Goal: Check status: Check status

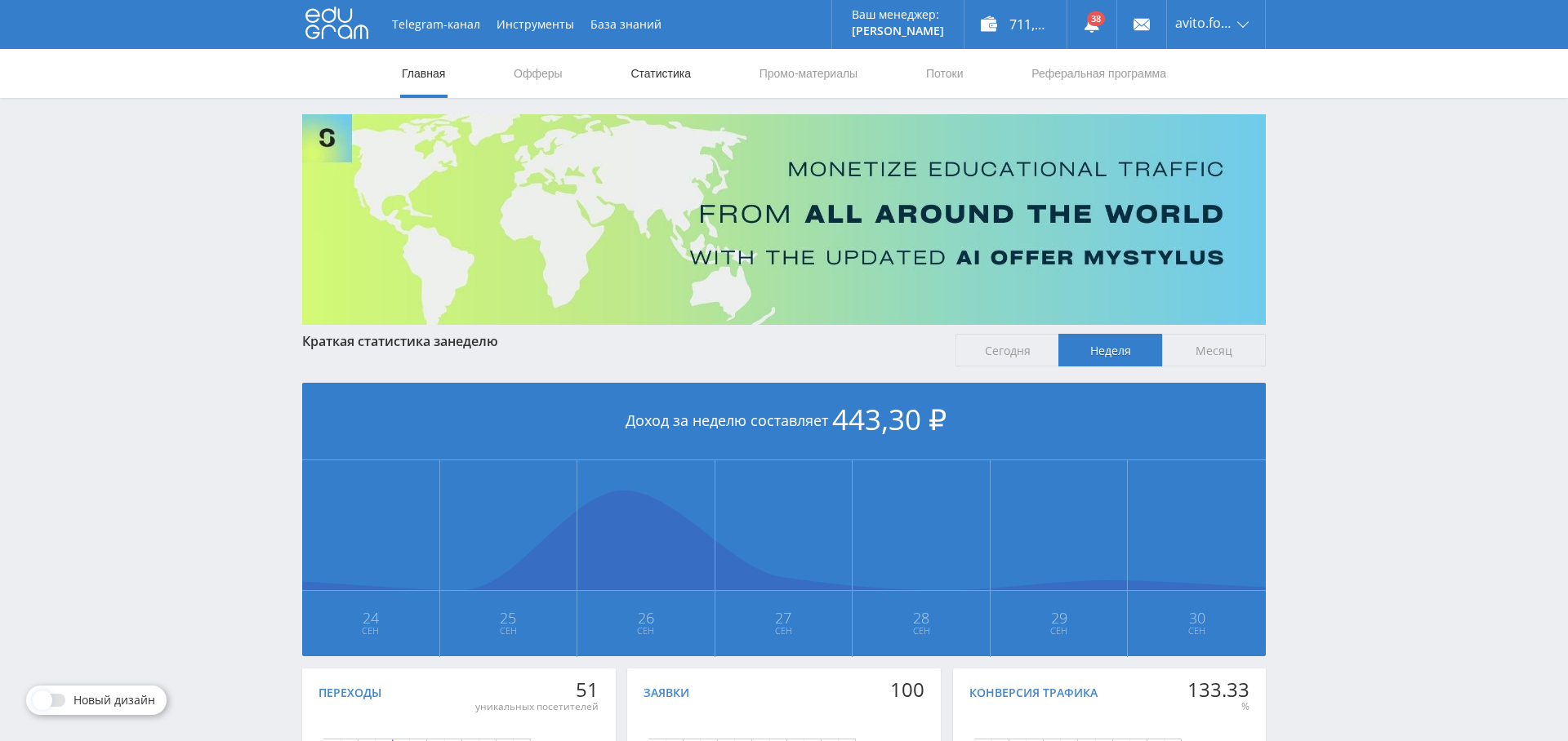
click at [654, 66] on link "Статистика" at bounding box center [660, 73] width 64 height 49
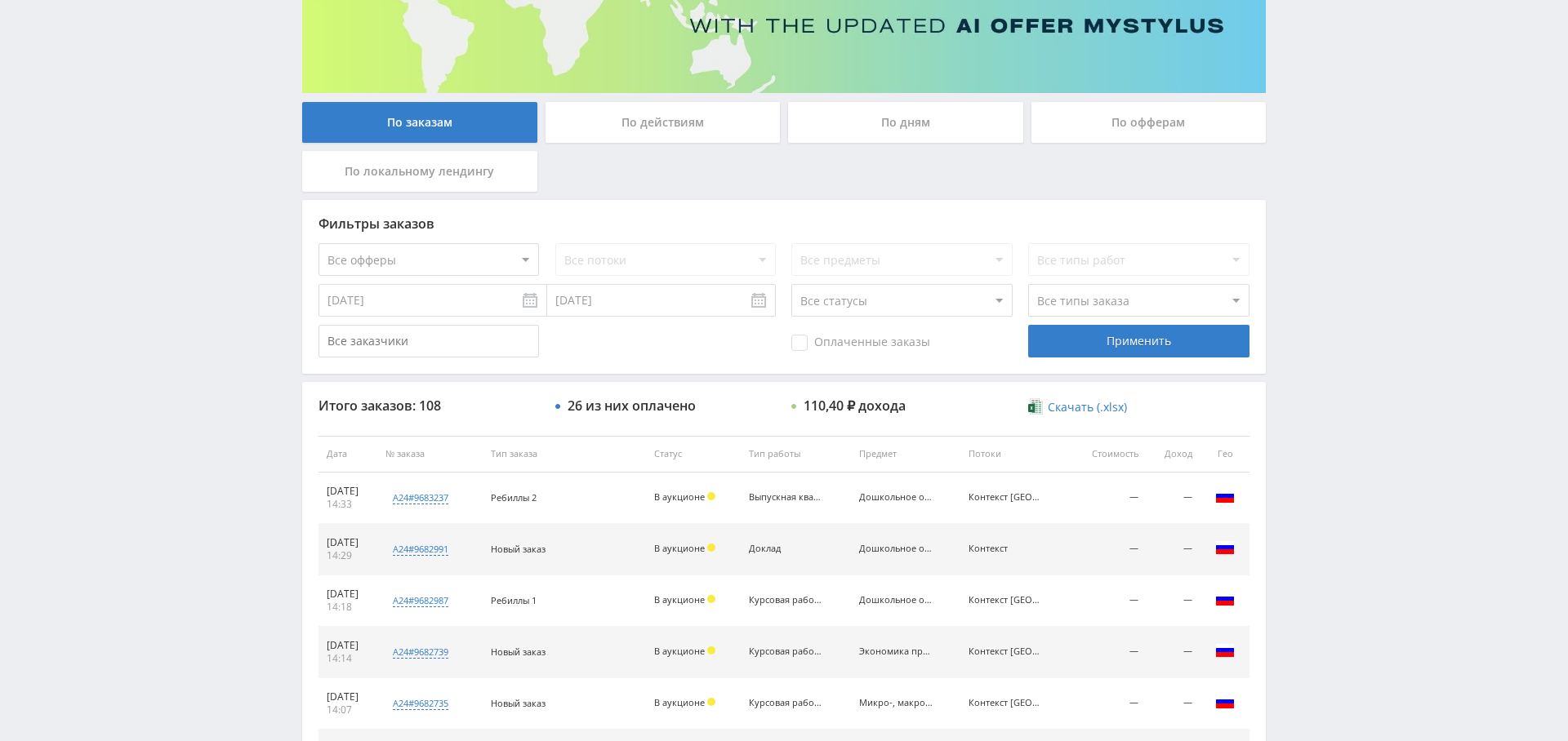
scroll to position [231, 0]
click at [475, 261] on select "Все офферы MyStylus MyStylus - Revshare Кэмп Studybay Автор24 Studybay [GEOGRAP…" at bounding box center [429, 260] width 221 height 32
select select "1"
click at [1145, 353] on div "Применить" at bounding box center [1139, 341] width 221 height 32
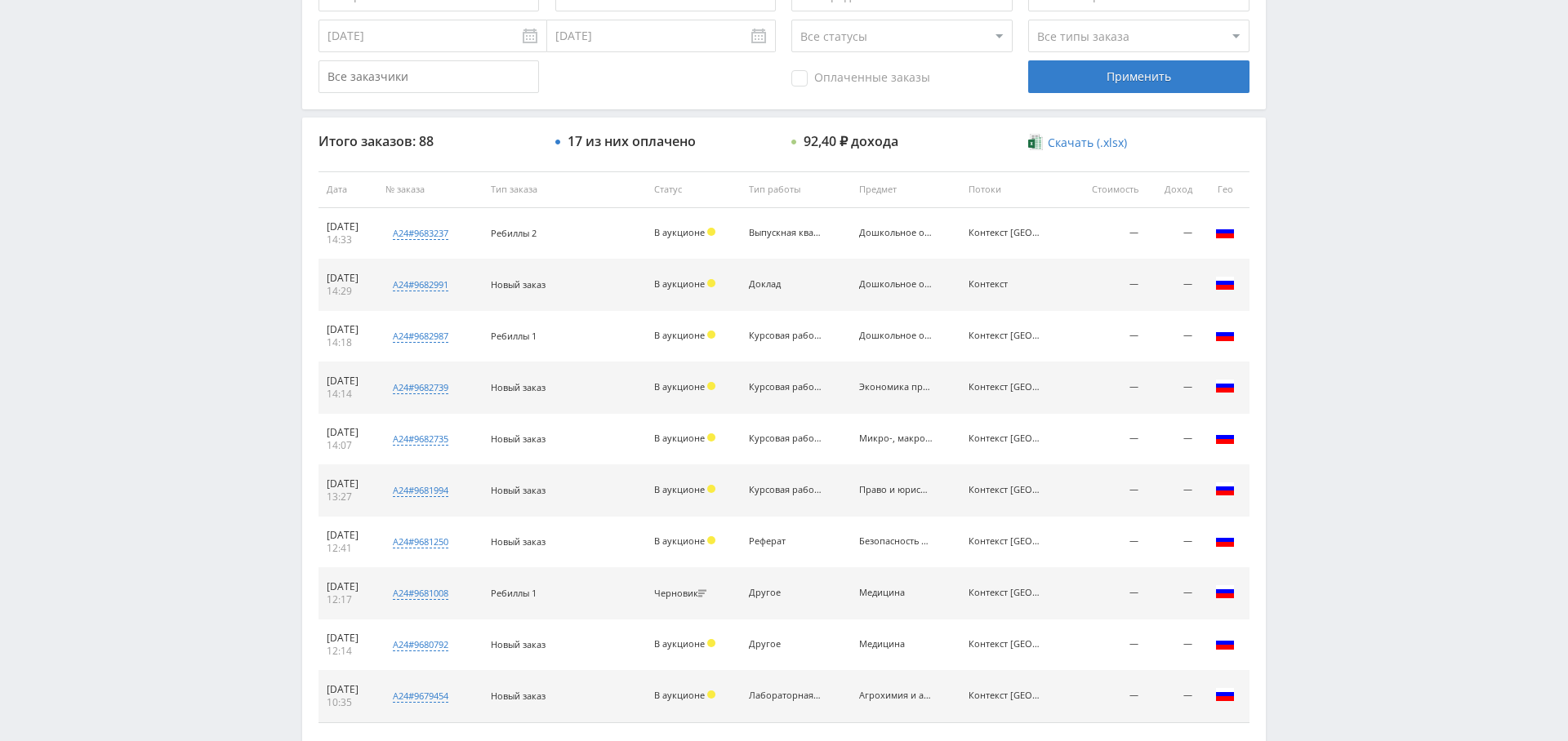
scroll to position [625, 0]
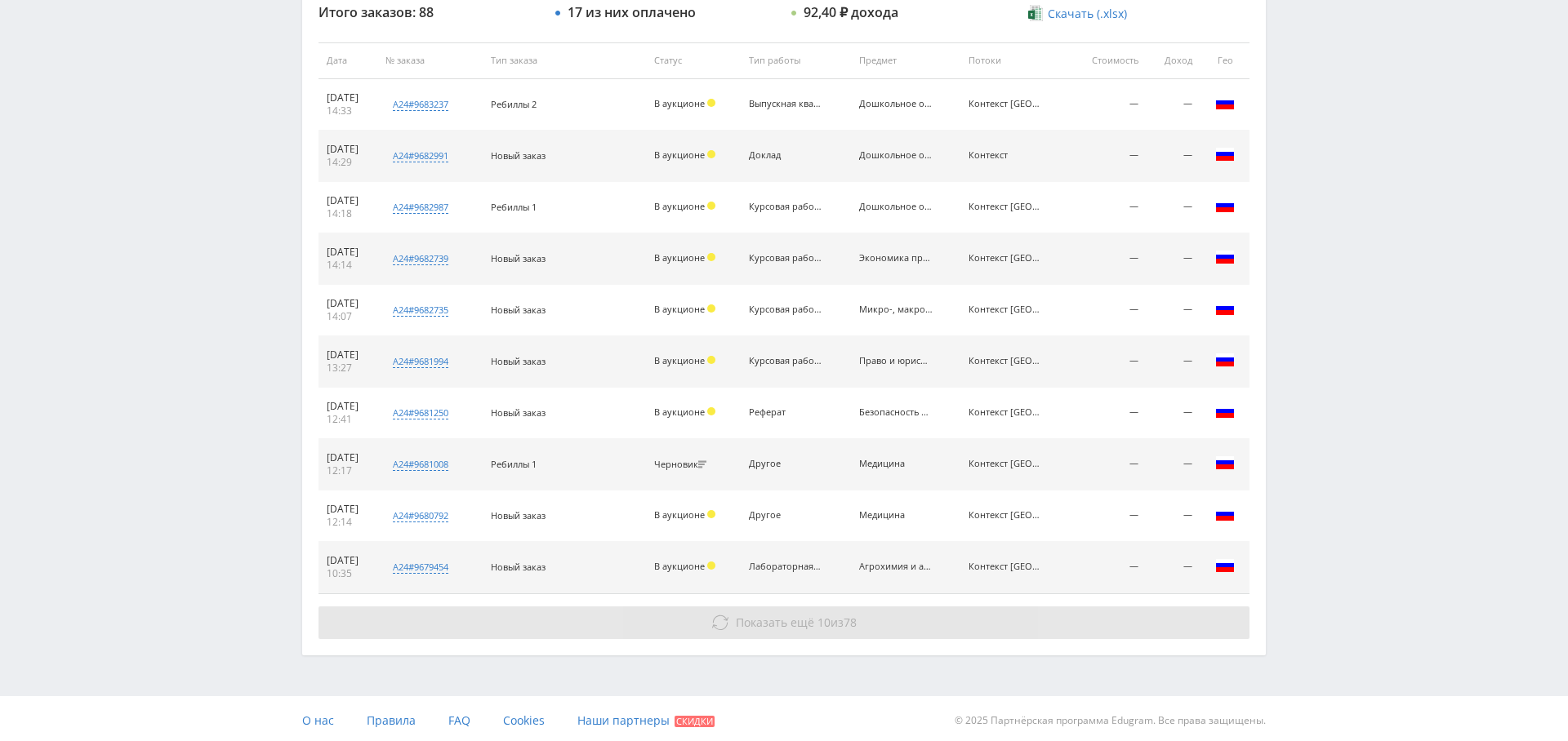
click at [767, 636] on div "Итого заказов: 88 17 из них оплачено 92,40 ₽ дохода Скачать (.xlsx) Дата № зака…" at bounding box center [784, 321] width 964 height 666
click at [775, 623] on span "Показать ещё" at bounding box center [775, 622] width 78 height 15
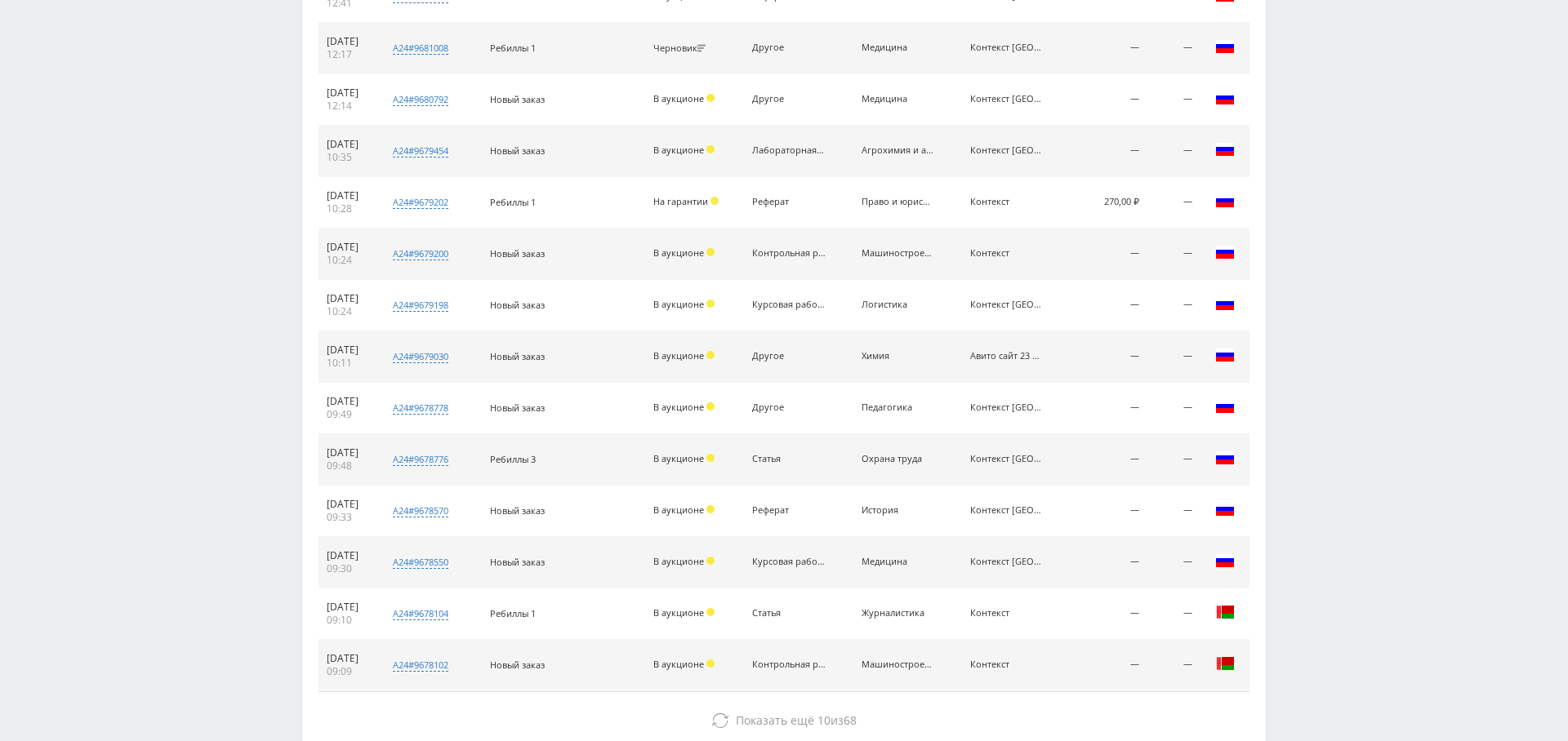
scroll to position [1137, 0]
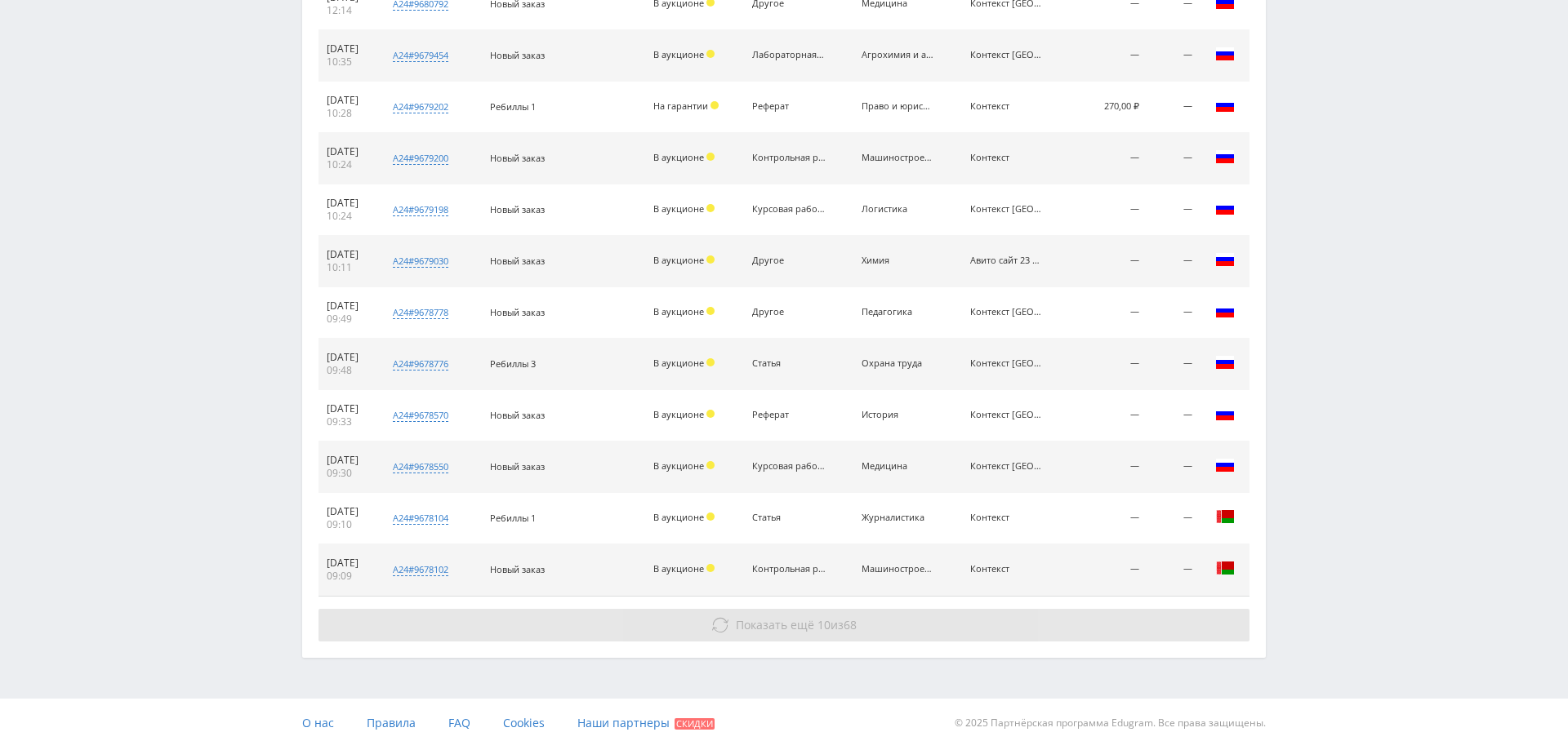
click at [810, 625] on span "Показать ещё 10 из 68" at bounding box center [796, 625] width 121 height 15
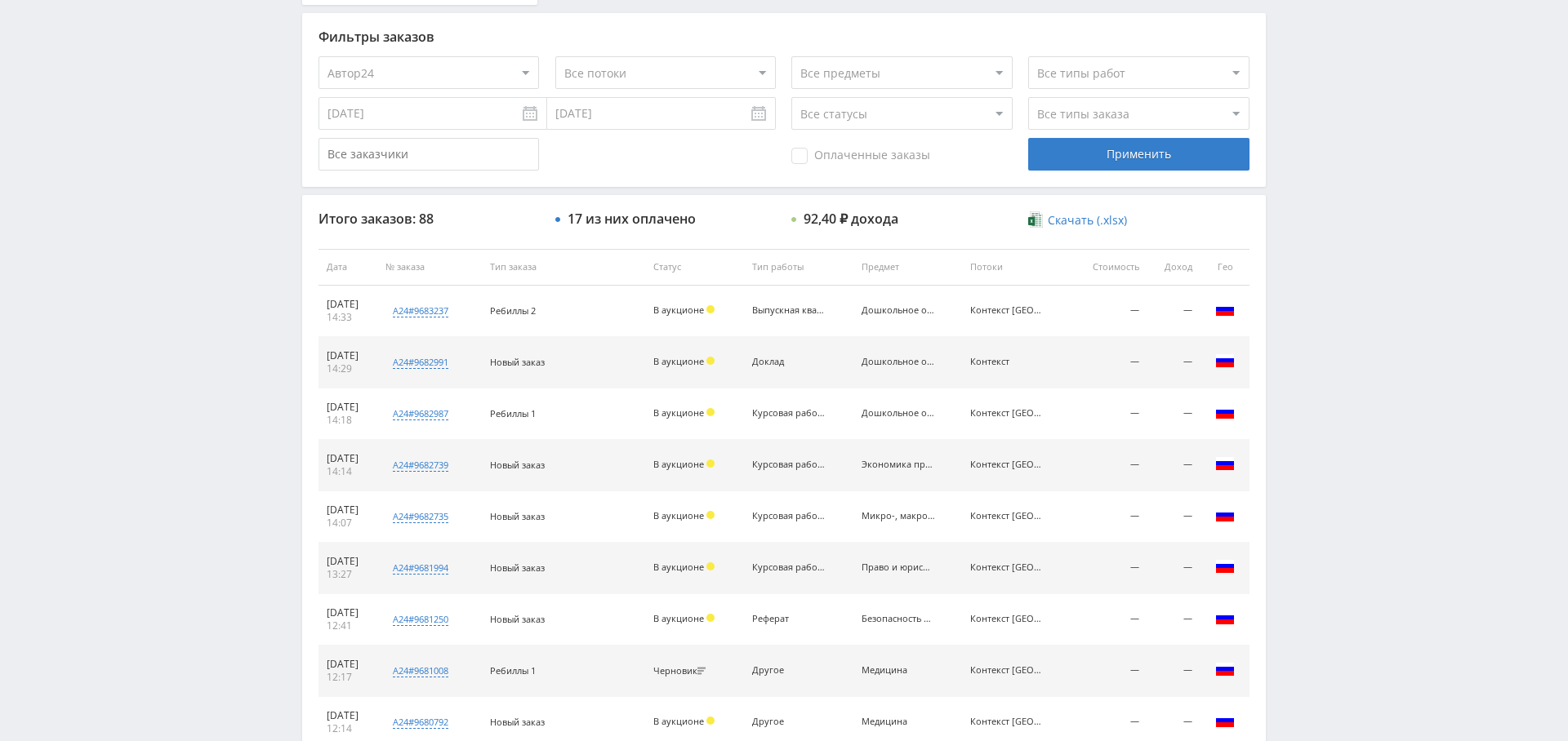
scroll to position [0, 0]
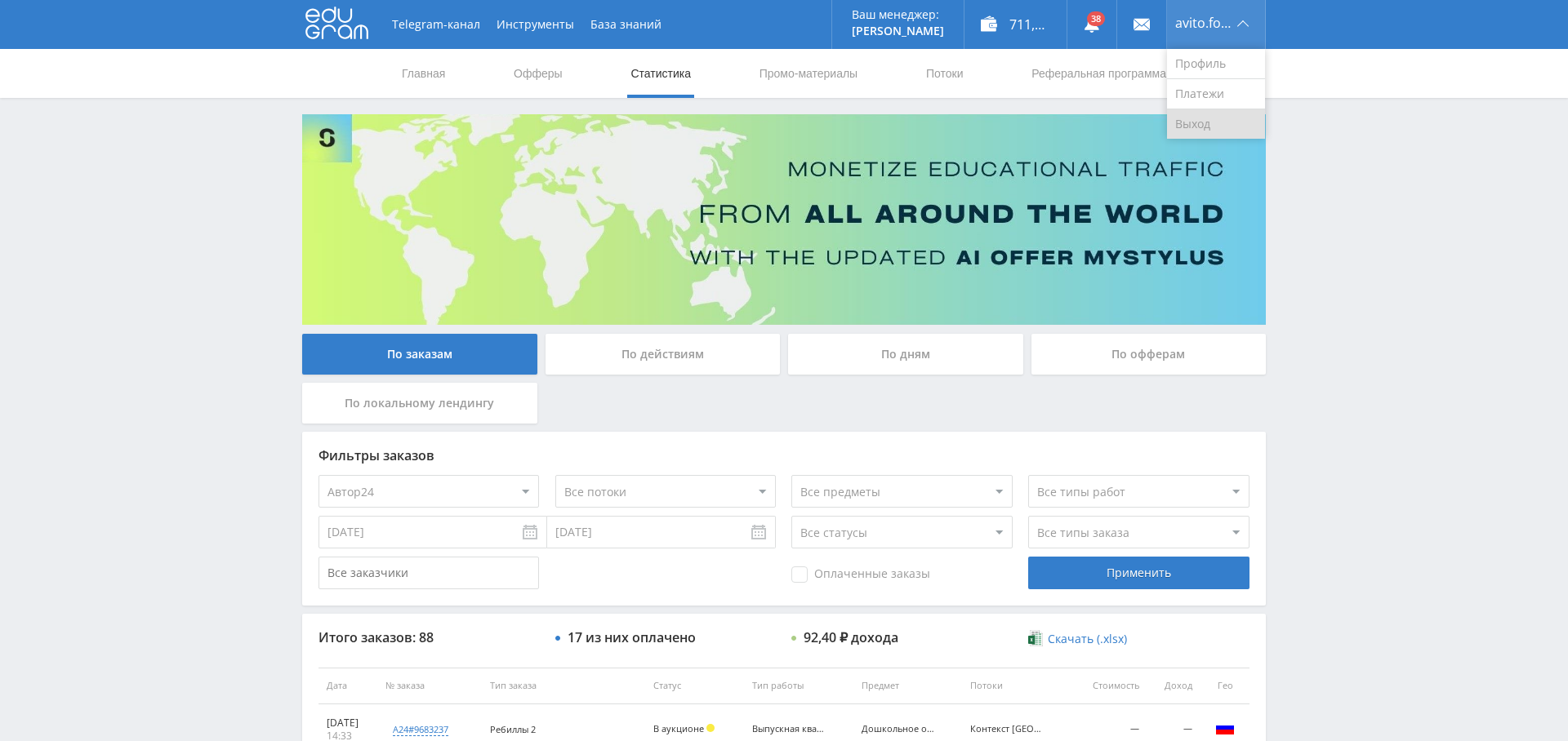
click at [1205, 114] on link "Выход" at bounding box center [1216, 124] width 98 height 30
